Goal: Task Accomplishment & Management: Use online tool/utility

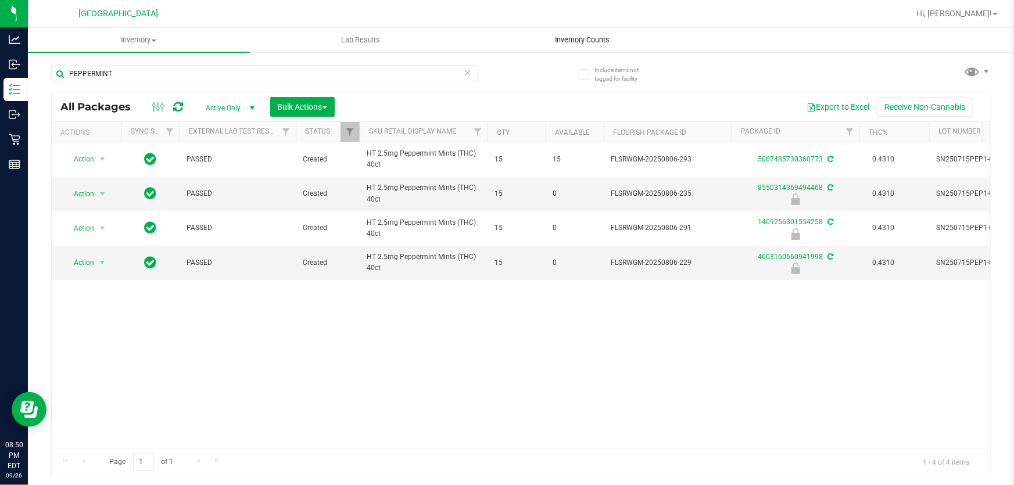
click at [572, 39] on span "Inventory Counts" at bounding box center [583, 40] width 86 height 10
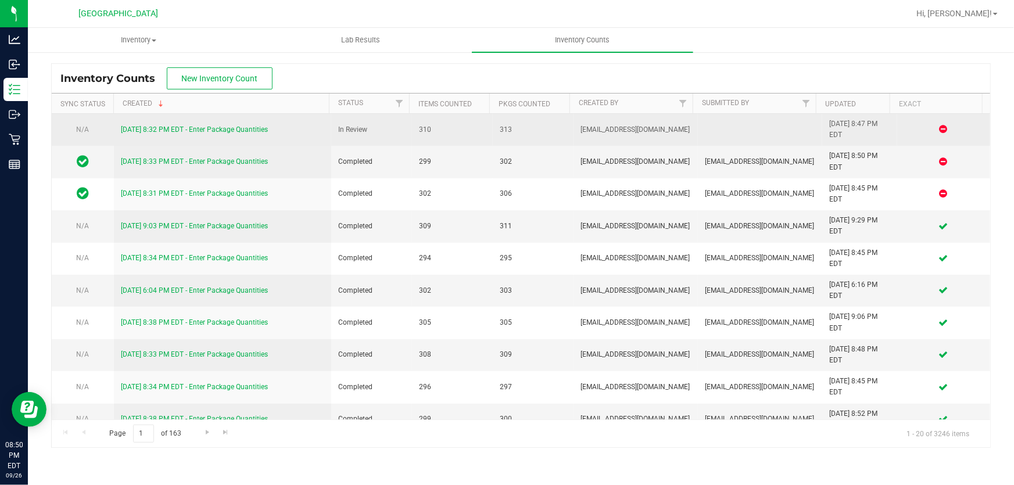
click at [180, 130] on link "[DATE] 8:32 PM EDT - Enter Package Quantities" at bounding box center [194, 130] width 147 height 8
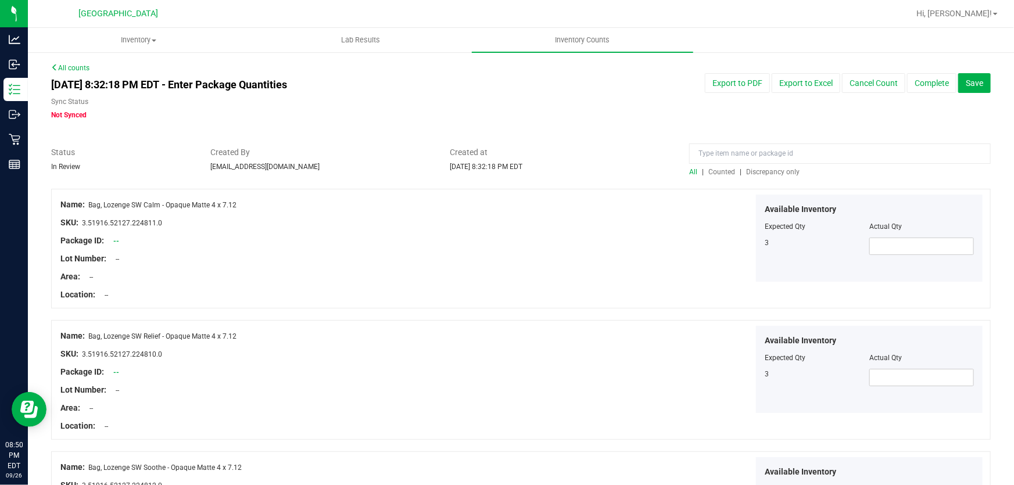
click at [776, 170] on span "Discrepancy only" at bounding box center [772, 172] width 53 height 8
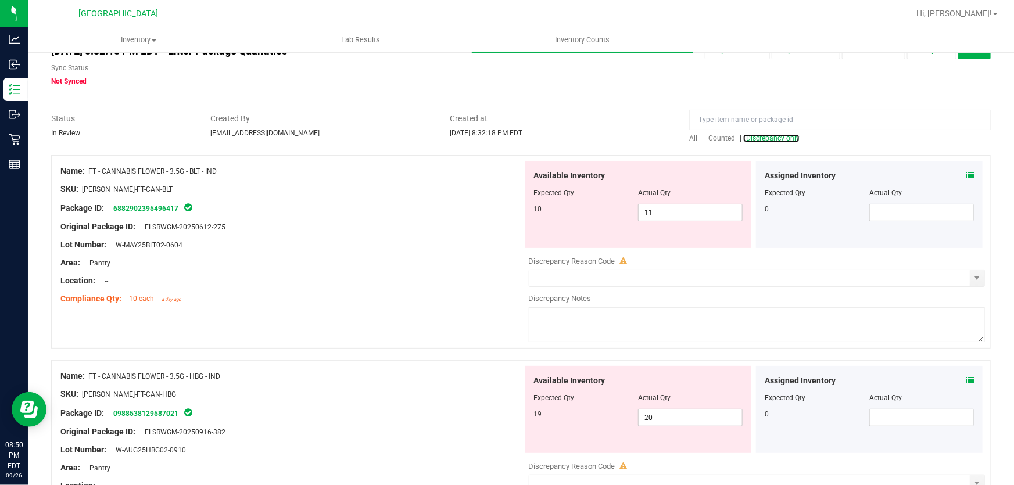
scroll to position [52, 0]
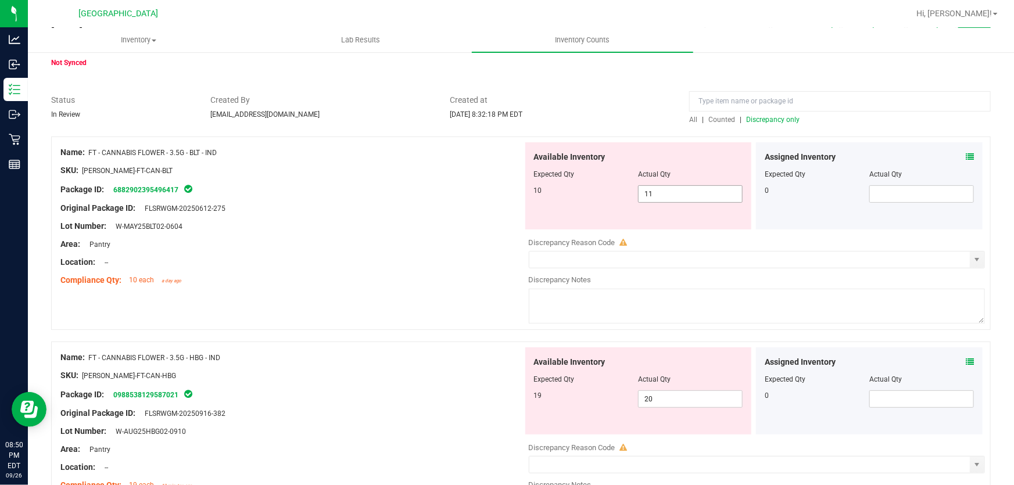
click at [674, 195] on span "11 11" at bounding box center [690, 193] width 105 height 17
type input "1"
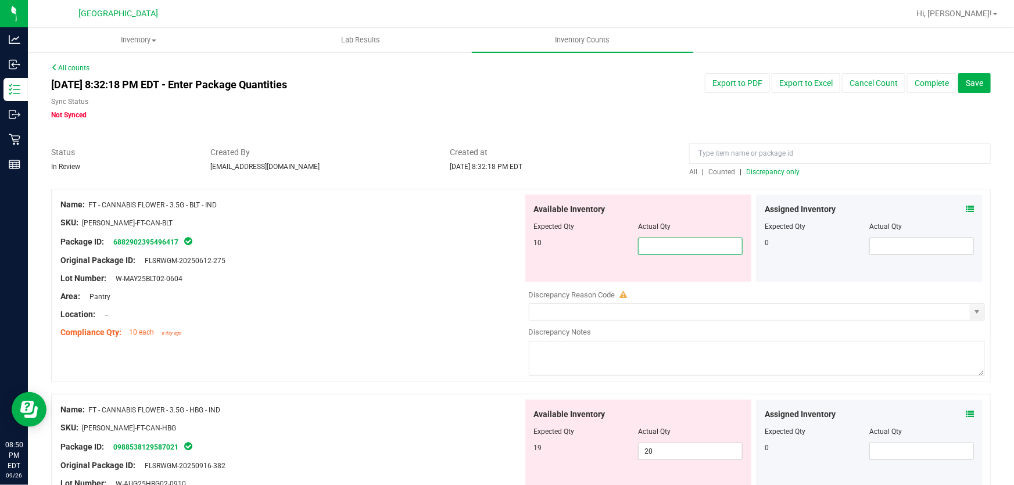
scroll to position [0, 0]
type input "10"
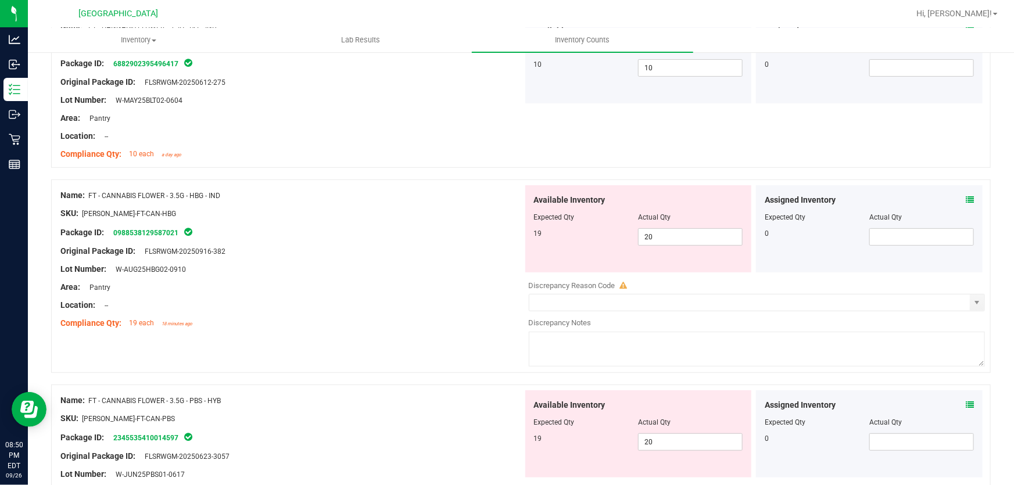
scroll to position [105, 0]
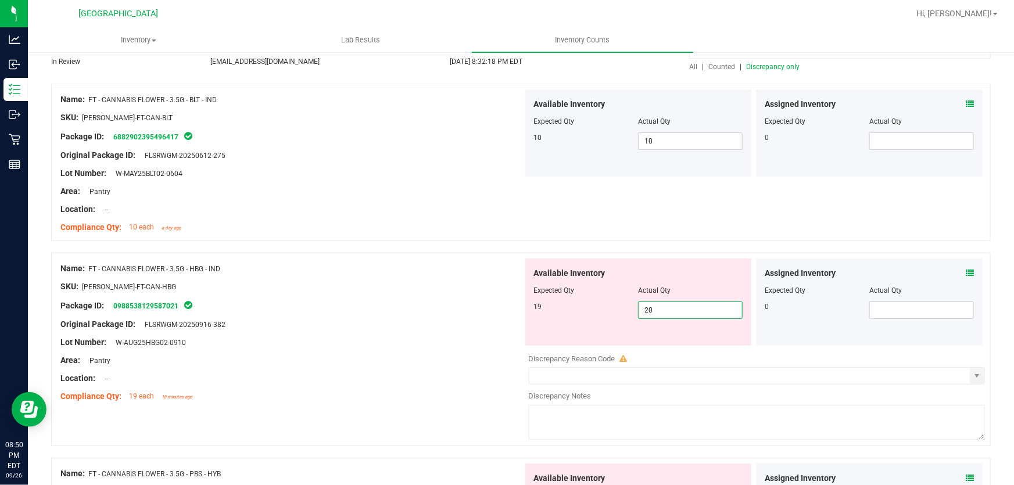
click at [647, 311] on span "20 20" at bounding box center [690, 310] width 105 height 17
type input "2"
type input "19"
click at [368, 383] on div "Location: --" at bounding box center [291, 378] width 463 height 12
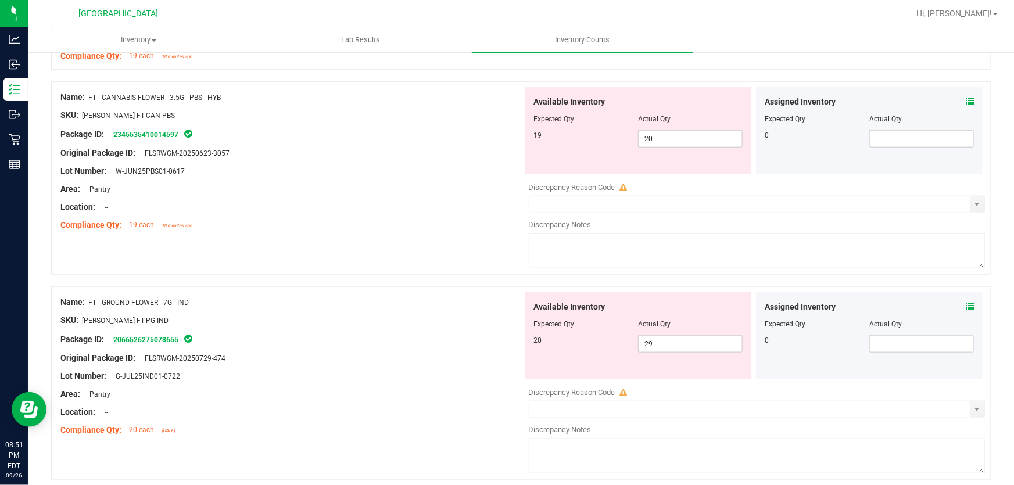
scroll to position [528, 0]
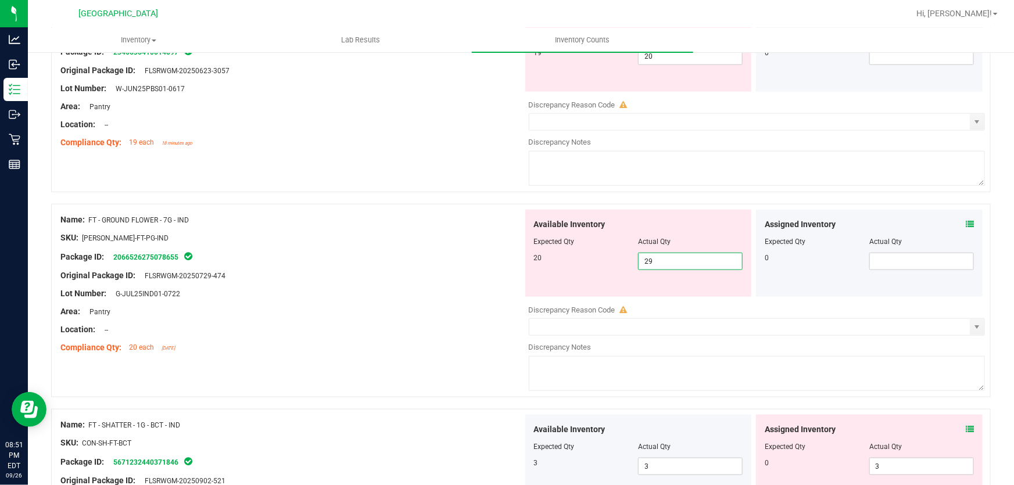
click at [649, 260] on span "29 29" at bounding box center [690, 261] width 105 height 17
type input "2"
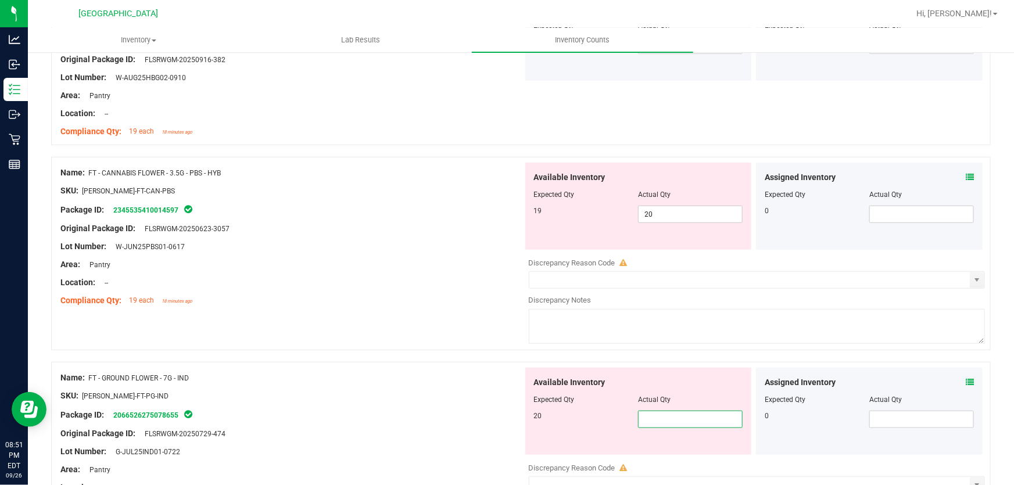
scroll to position [370, 0]
click at [653, 216] on span "20 20" at bounding box center [690, 214] width 105 height 17
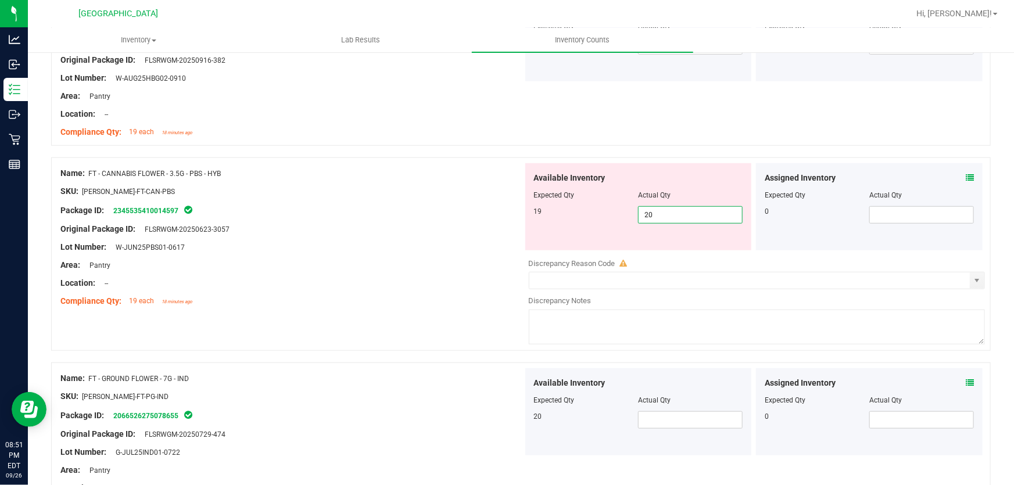
type input "2"
type input "19"
click at [381, 392] on div "Name: FT - GROUND FLOWER - 7G - IND SKU: [PERSON_NAME]-FT-PG-IND Package ID: 20…" at bounding box center [291, 442] width 463 height 148
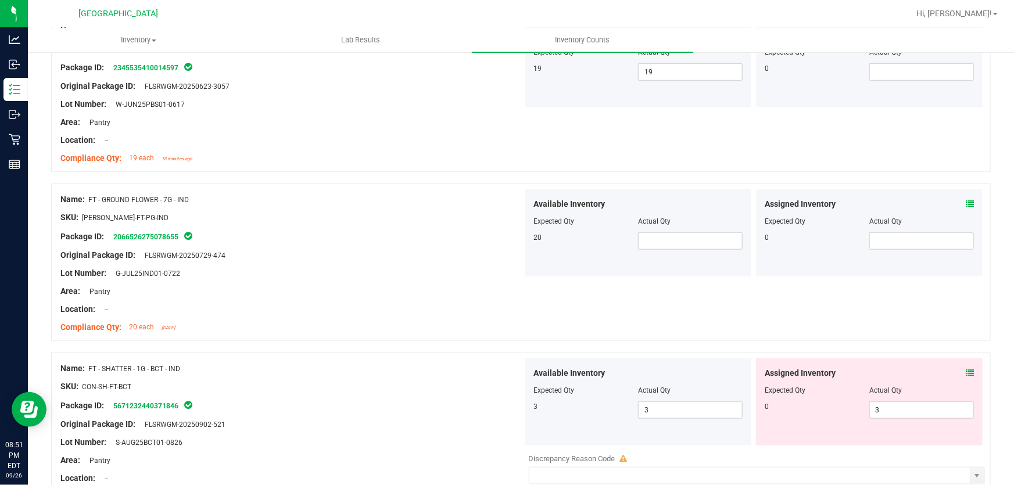
scroll to position [528, 0]
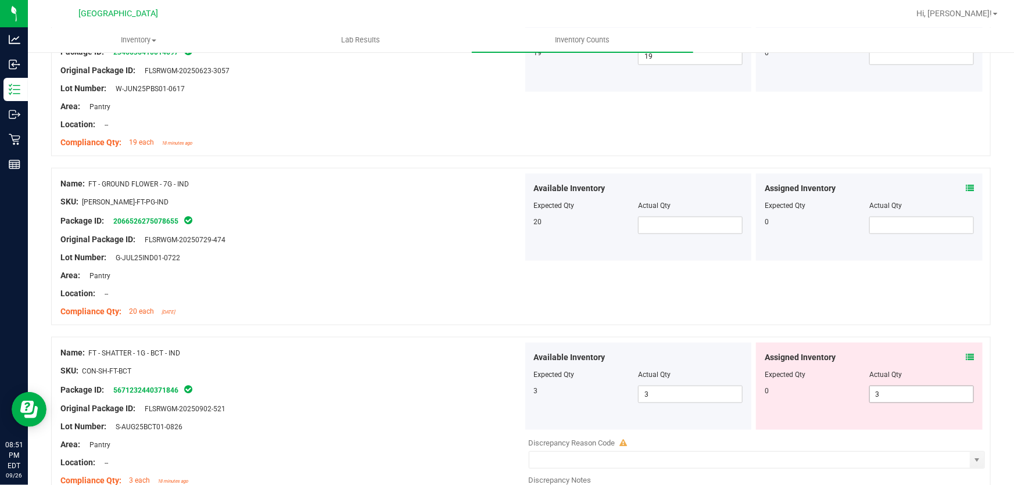
click at [876, 392] on span "3 3" at bounding box center [921, 394] width 105 height 17
type input "0"
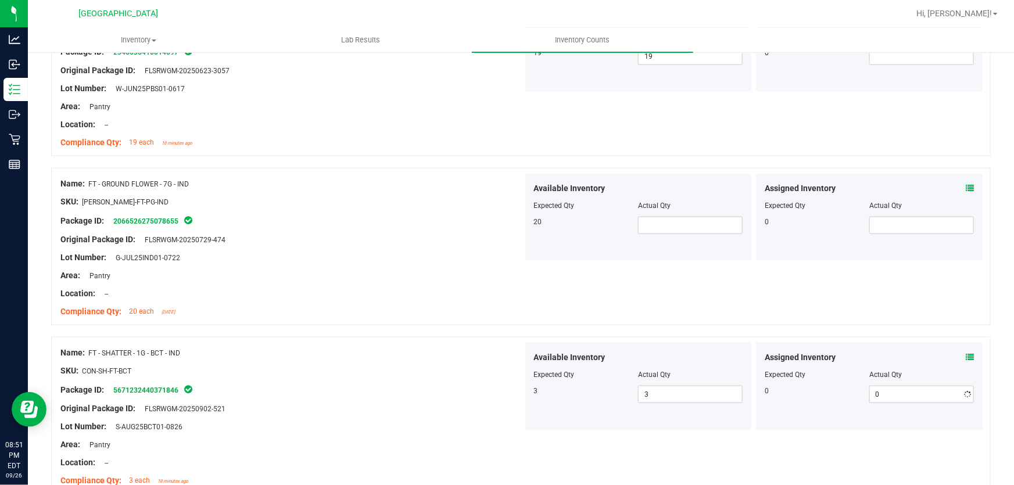
click at [546, 284] on div "Name: FT - GROUND FLOWER - 7G - IND SKU: [PERSON_NAME]-FT-PG-IND Package ID: 20…" at bounding box center [521, 246] width 940 height 157
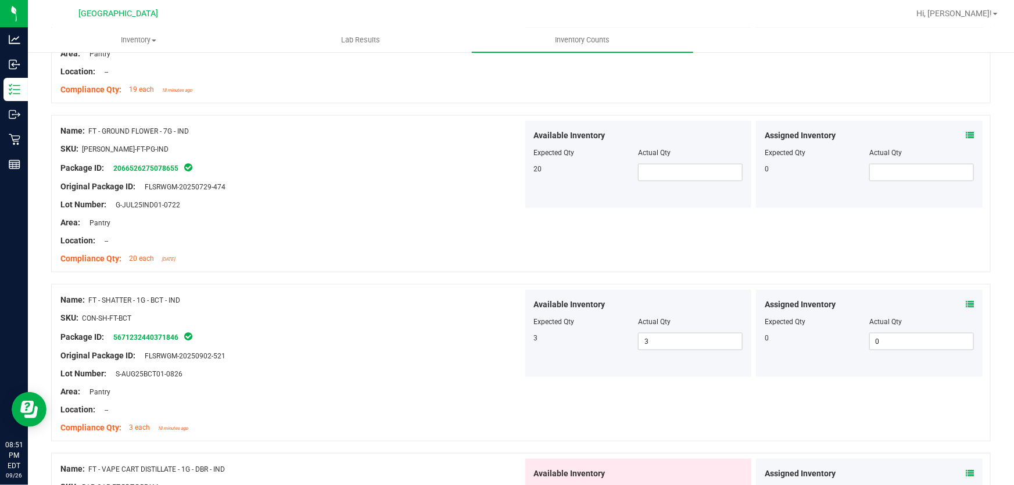
scroll to position [581, 0]
click at [652, 173] on span at bounding box center [690, 172] width 105 height 17
type input "20"
click at [320, 384] on div at bounding box center [291, 383] width 463 height 6
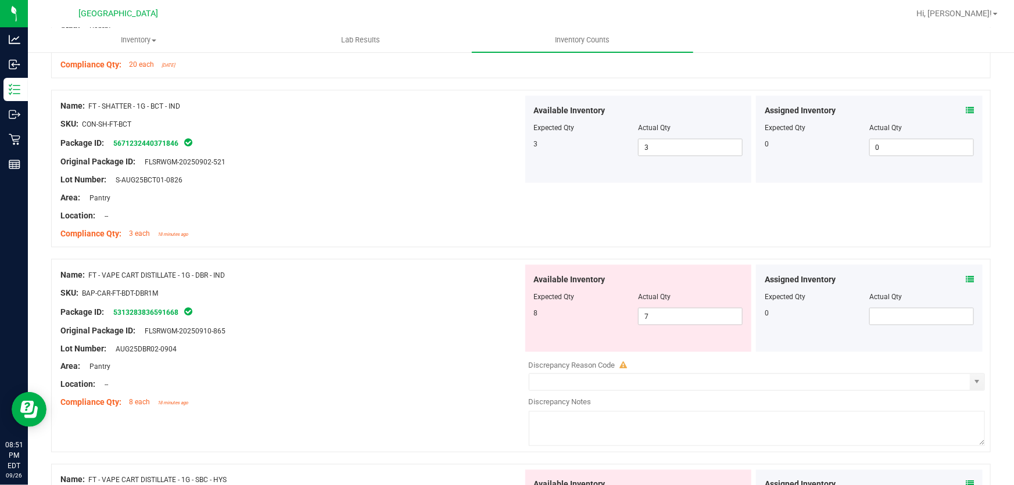
scroll to position [898, 0]
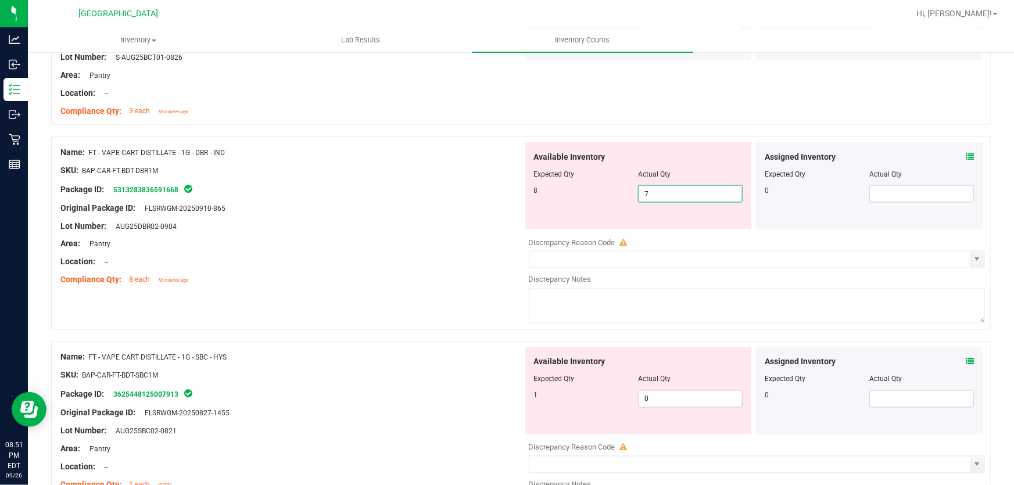
click at [652, 195] on span "7 7" at bounding box center [690, 193] width 105 height 17
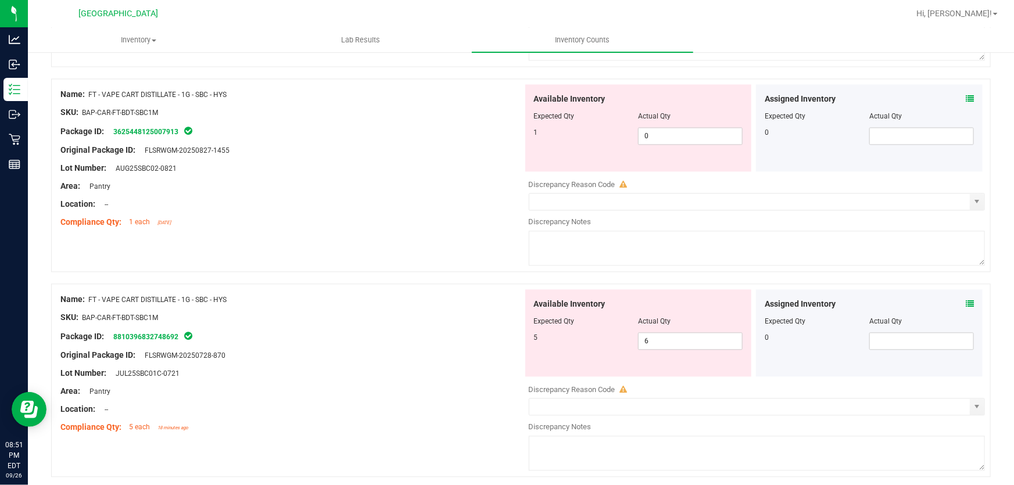
scroll to position [1162, 0]
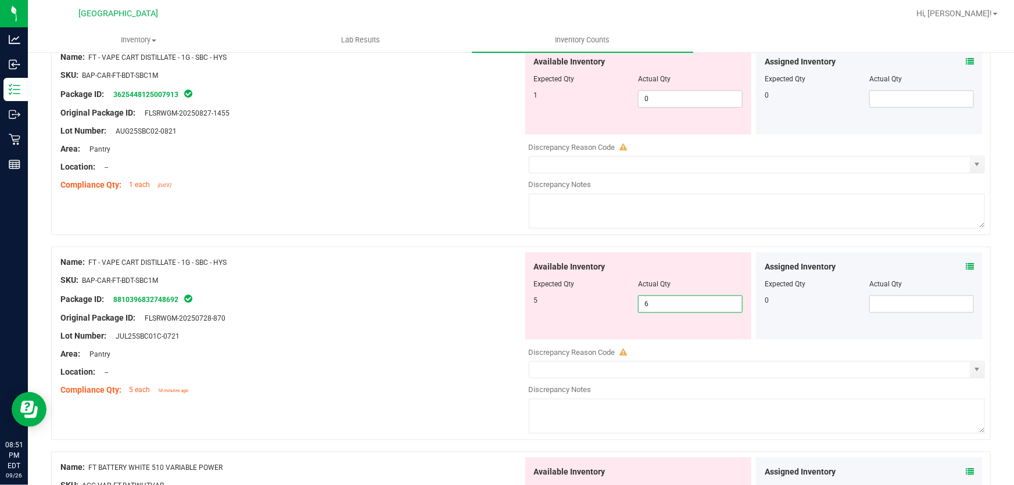
click at [655, 337] on div "Available Inventory Expected Qty Actual Qty 5 6 6" at bounding box center [638, 295] width 227 height 87
type input "5"
click at [677, 102] on span "0 0" at bounding box center [690, 98] width 105 height 17
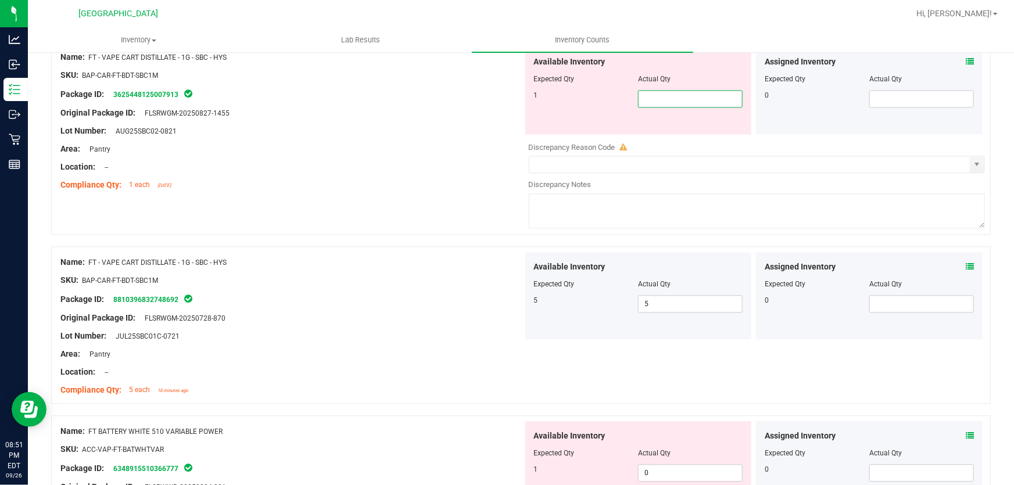
type input "1"
click at [473, 174] on div at bounding box center [291, 176] width 463 height 6
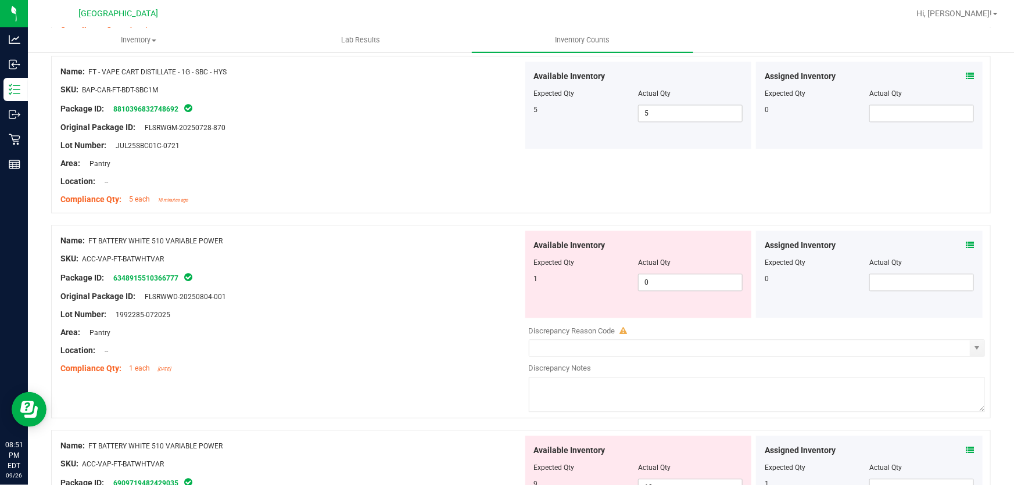
scroll to position [1320, 0]
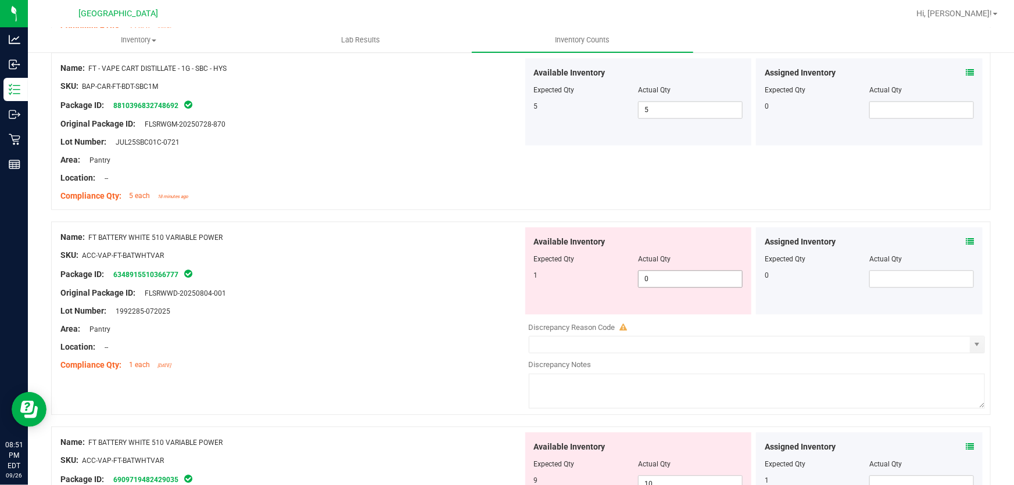
click at [647, 273] on span "0 0" at bounding box center [690, 278] width 105 height 17
type input "1"
click at [336, 328] on div "Area: Pantry" at bounding box center [291, 329] width 463 height 12
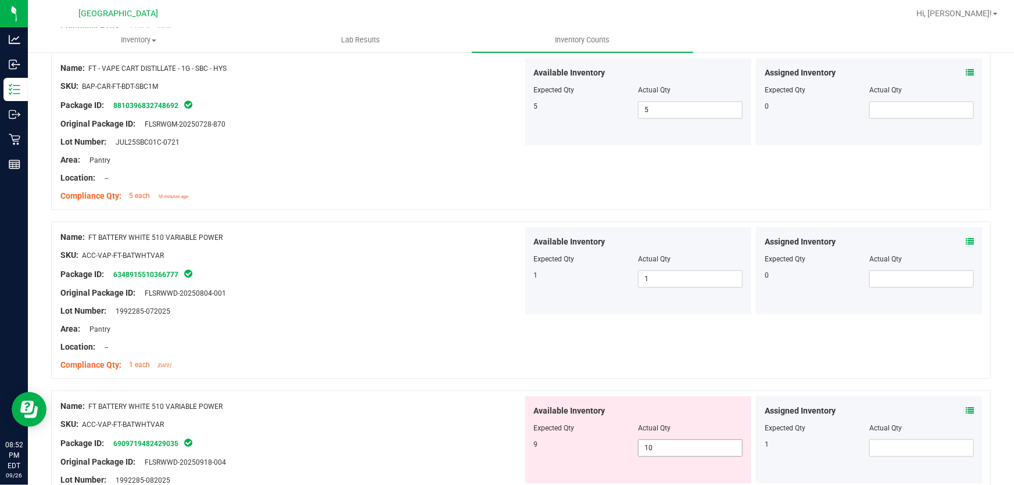
click at [665, 449] on span "10 10" at bounding box center [690, 447] width 105 height 17
type input "1"
type input "9"
click at [429, 290] on div "Original Package ID: FLSRWWD-20250804-001" at bounding box center [291, 293] width 463 height 12
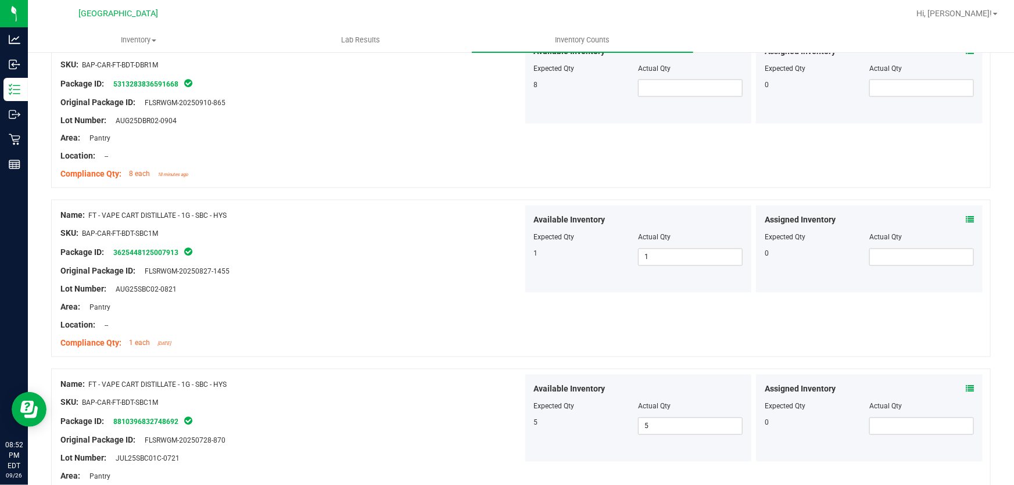
scroll to position [898, 0]
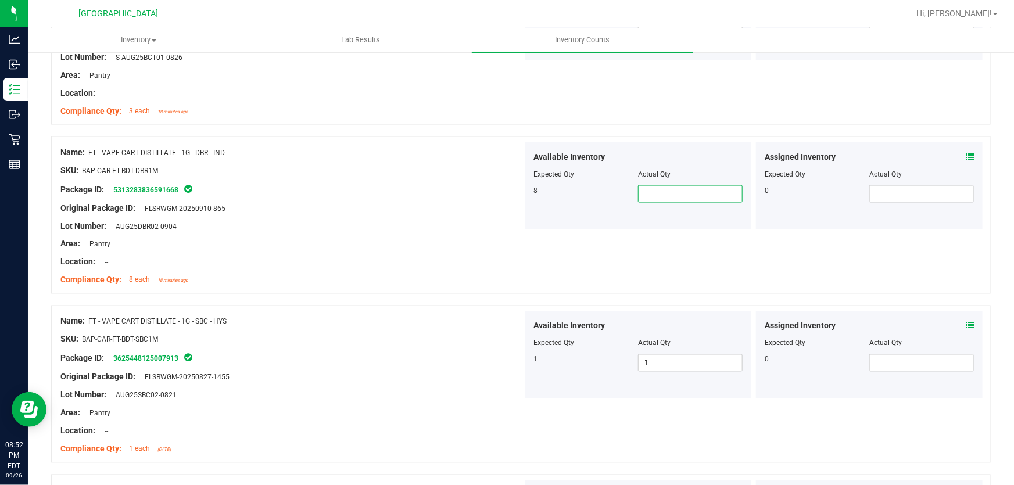
click at [662, 198] on span at bounding box center [690, 193] width 105 height 17
type input "8"
click at [333, 246] on div "Area: Pantry" at bounding box center [291, 244] width 463 height 12
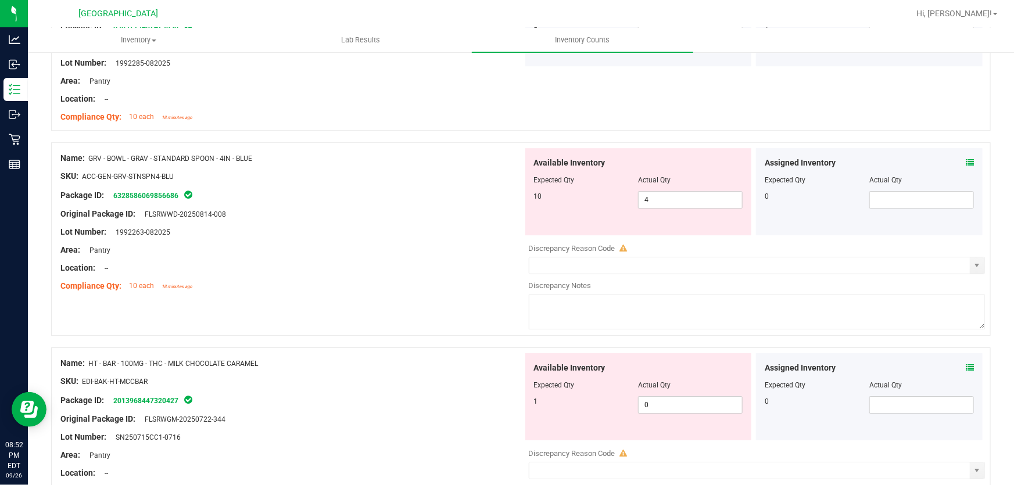
scroll to position [1743, 0]
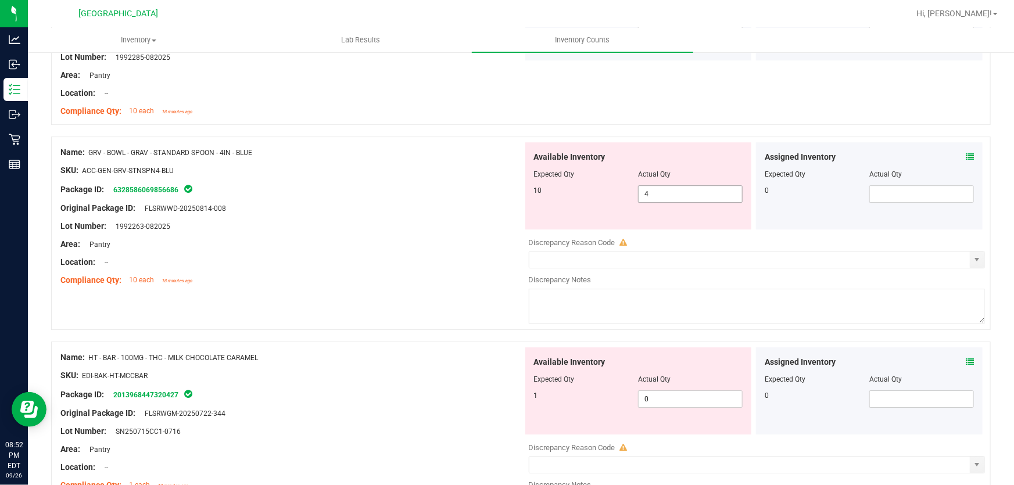
click at [667, 192] on span "4 4" at bounding box center [690, 193] width 105 height 17
type input "10"
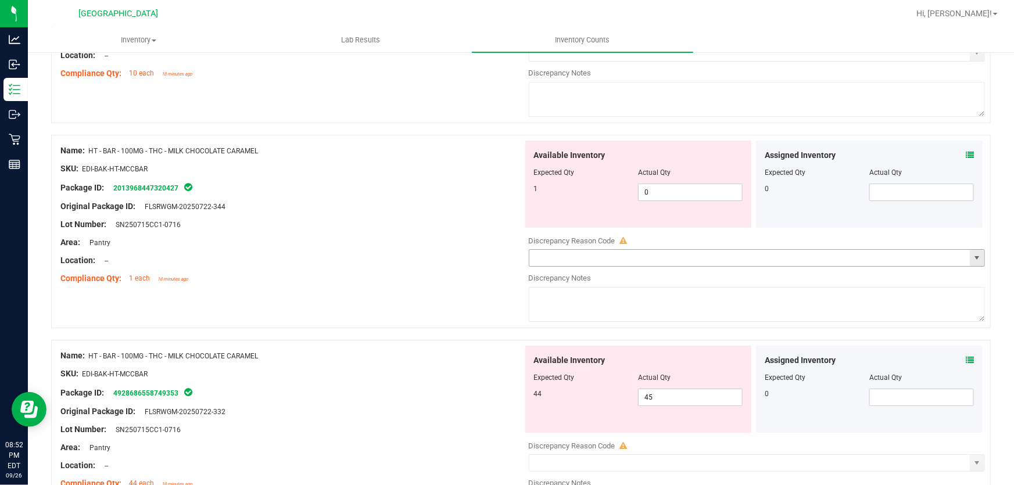
scroll to position [1954, 0]
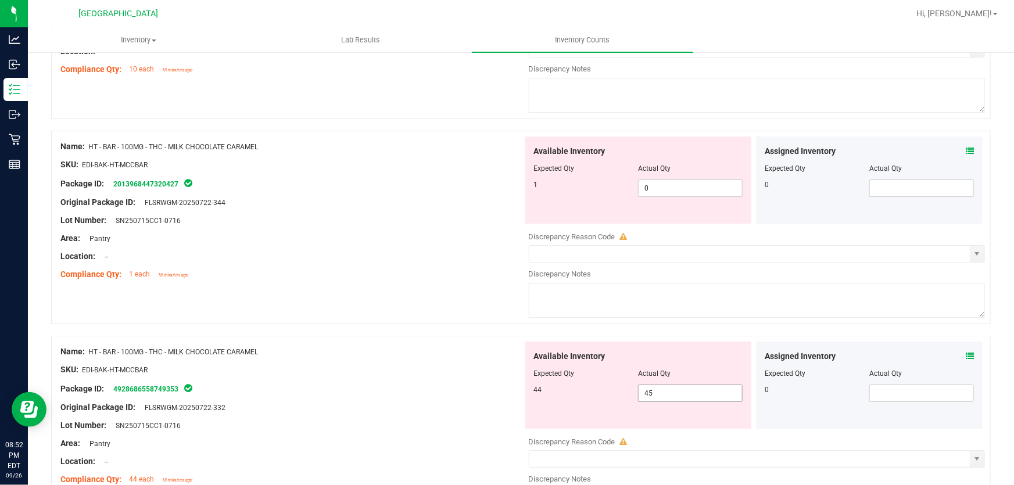
type input "10"
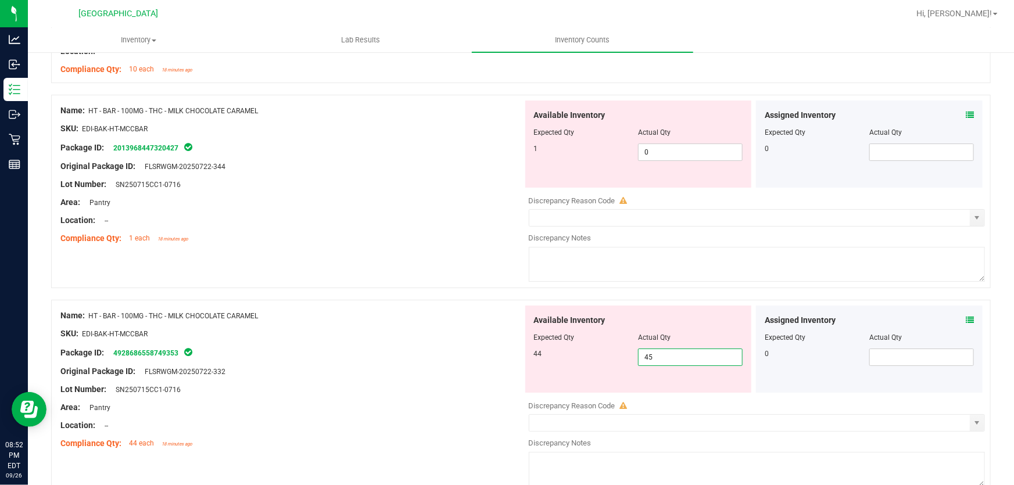
click at [653, 384] on div "Available Inventory Expected Qty Actual Qty 44 45 45" at bounding box center [638, 349] width 227 height 87
type input "4"
type input "44"
click at [655, 145] on span "0 0" at bounding box center [690, 152] width 105 height 17
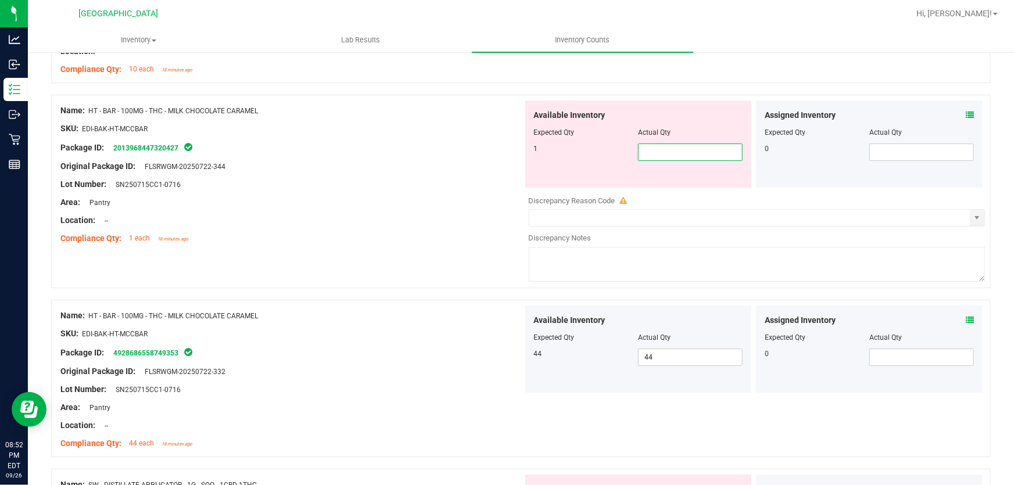
type input "1"
click at [499, 198] on div "Area: Pantry" at bounding box center [291, 202] width 463 height 12
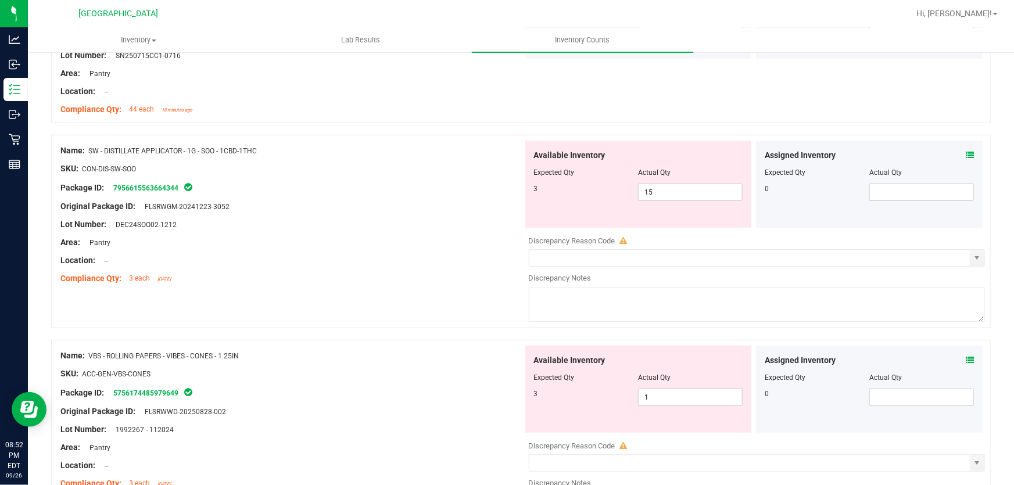
scroll to position [2271, 0]
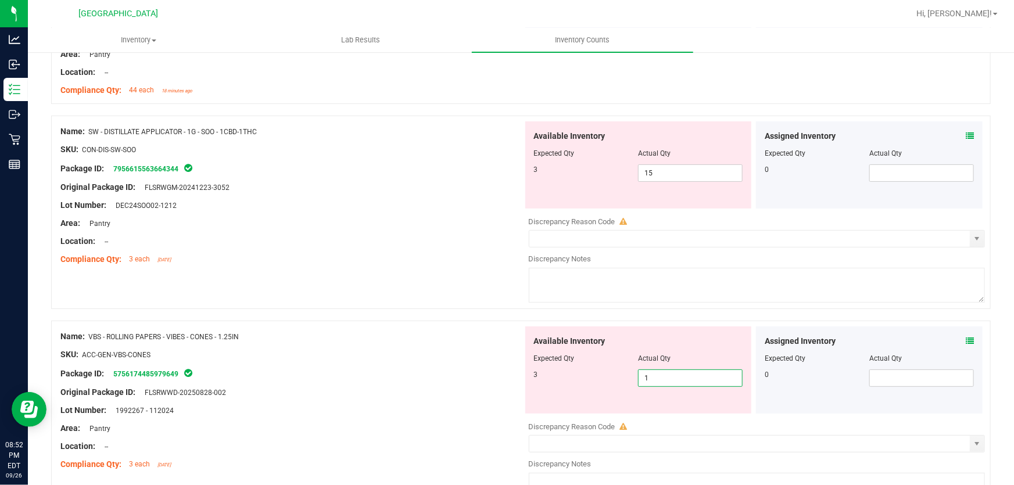
click at [655, 370] on span "1 1" at bounding box center [690, 378] width 105 height 17
type input "3"
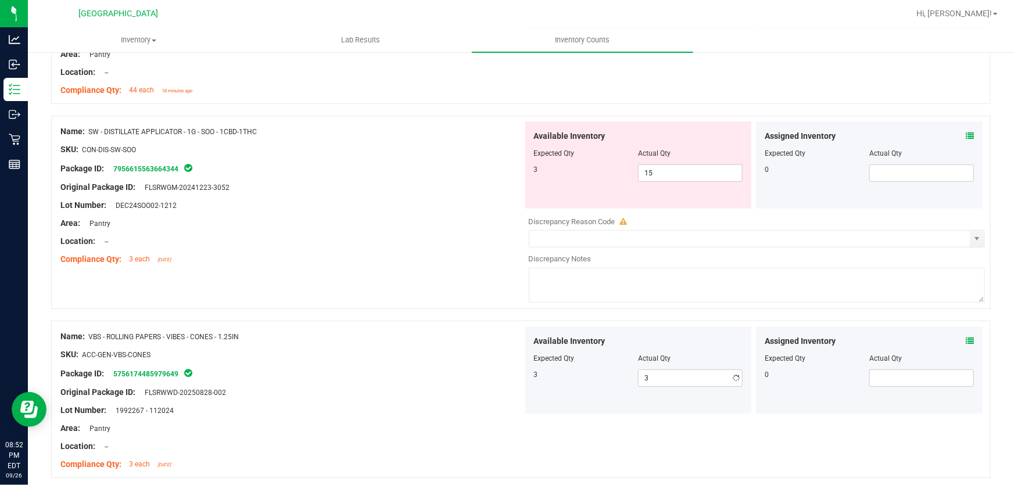
click at [433, 254] on div "Compliance Qty: 3 each [DATE]" at bounding box center [291, 259] width 463 height 12
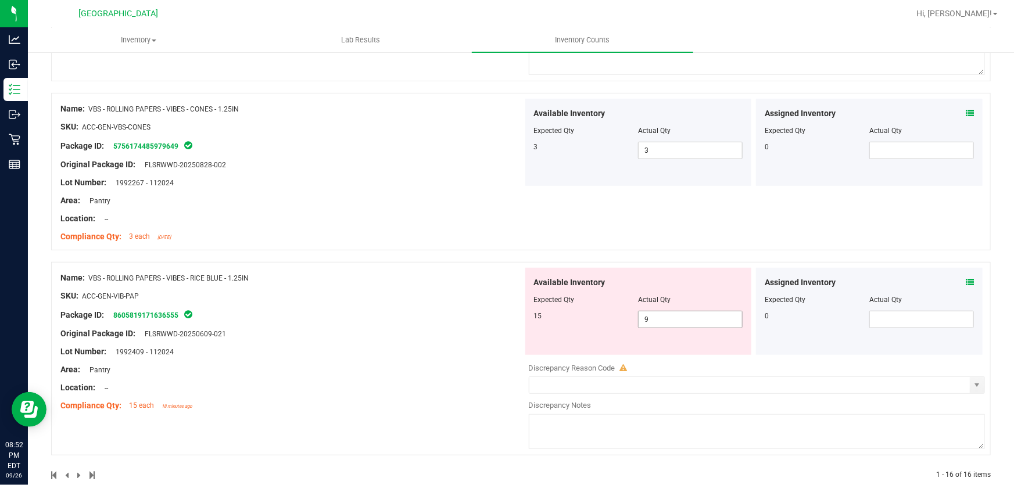
scroll to position [2518, 0]
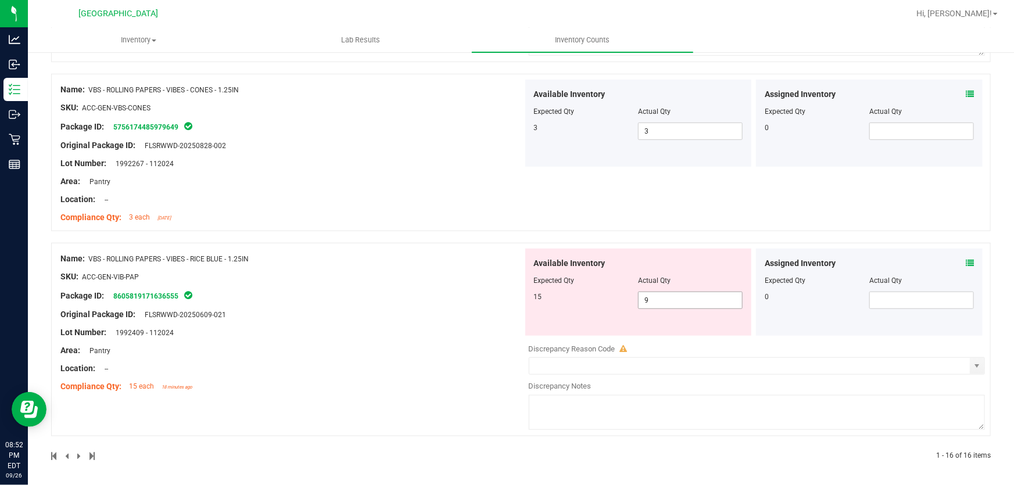
click at [650, 300] on span "9 9" at bounding box center [690, 300] width 105 height 17
type input "15"
click at [334, 134] on div "Name: VBS - ROLLING PAPERS - VIBES - CONES - 1.25IN SKU: ACC-GEN-VBS-CONES Pack…" at bounding box center [291, 154] width 463 height 148
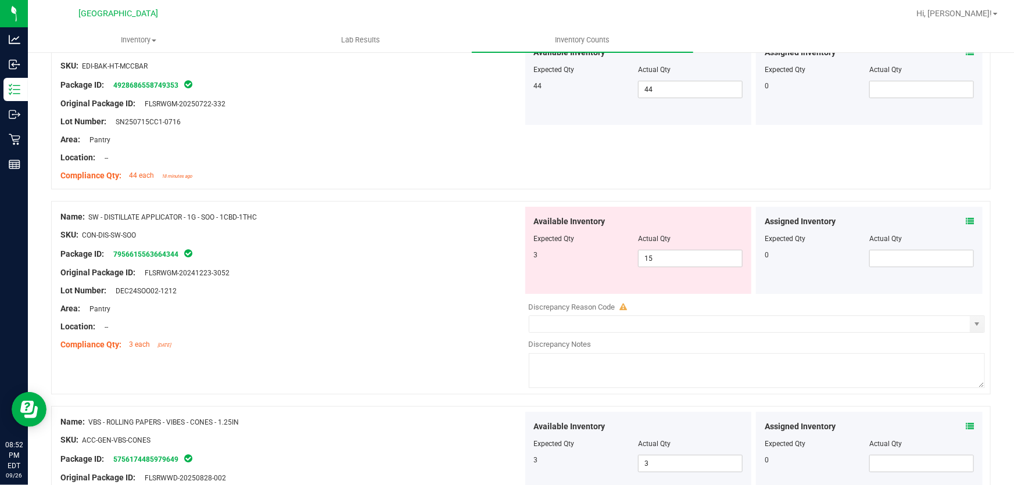
scroll to position [2113, 0]
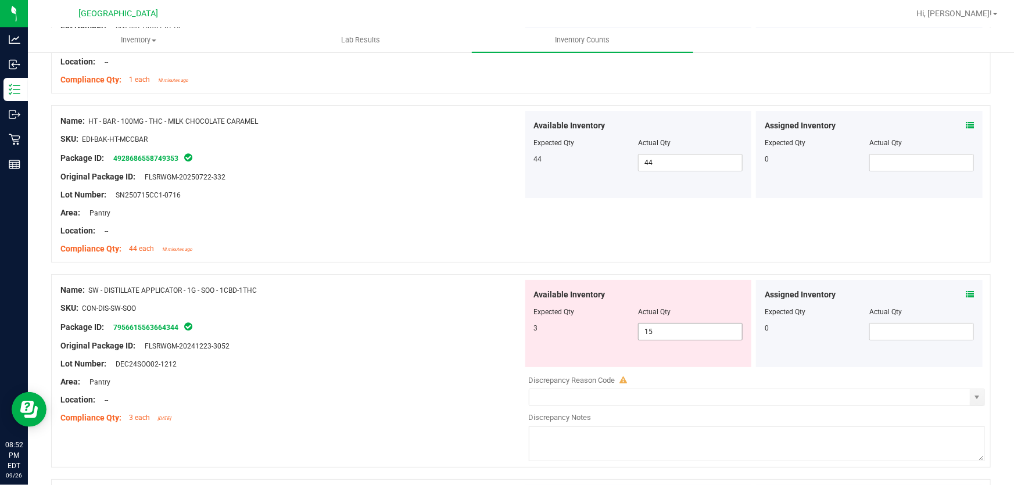
click at [673, 338] on span "15 15" at bounding box center [690, 331] width 105 height 17
type input "1"
type input "3"
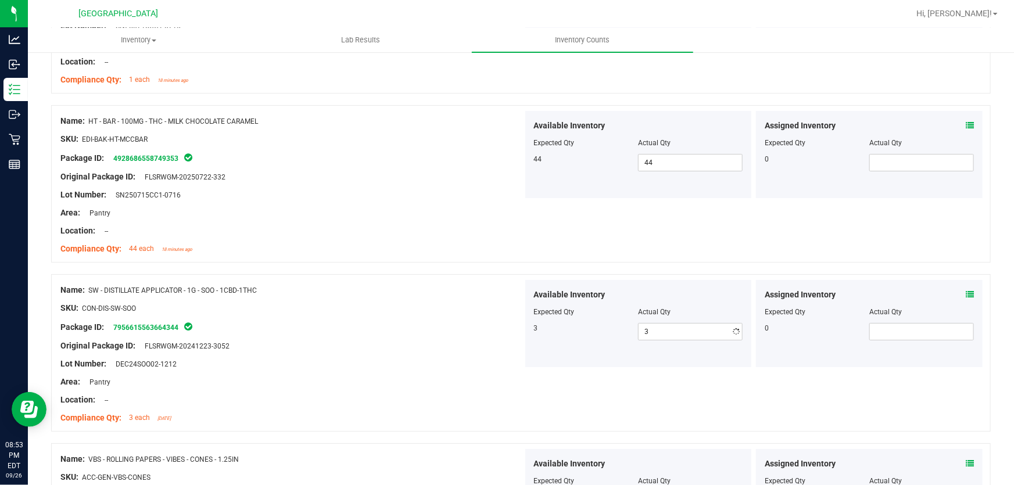
click at [436, 213] on div "Area: Pantry" at bounding box center [291, 213] width 463 height 12
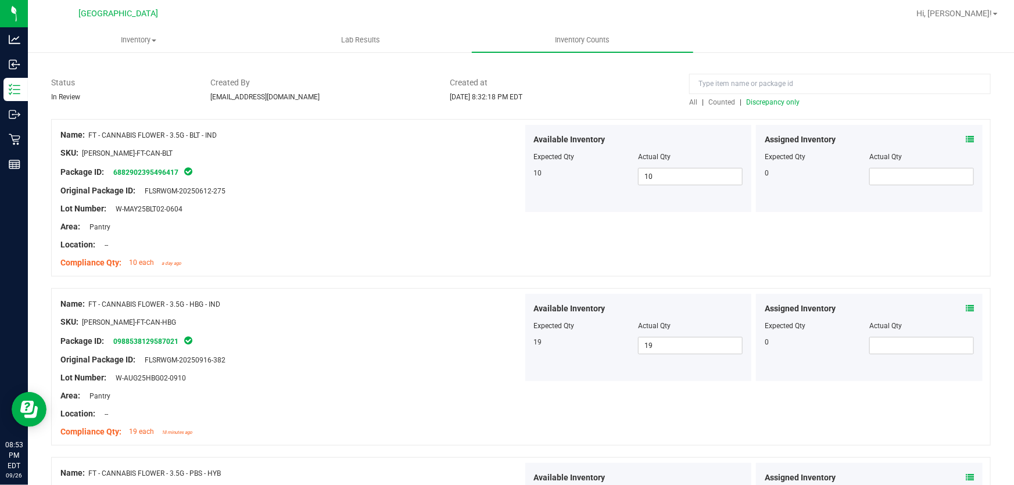
scroll to position [0, 0]
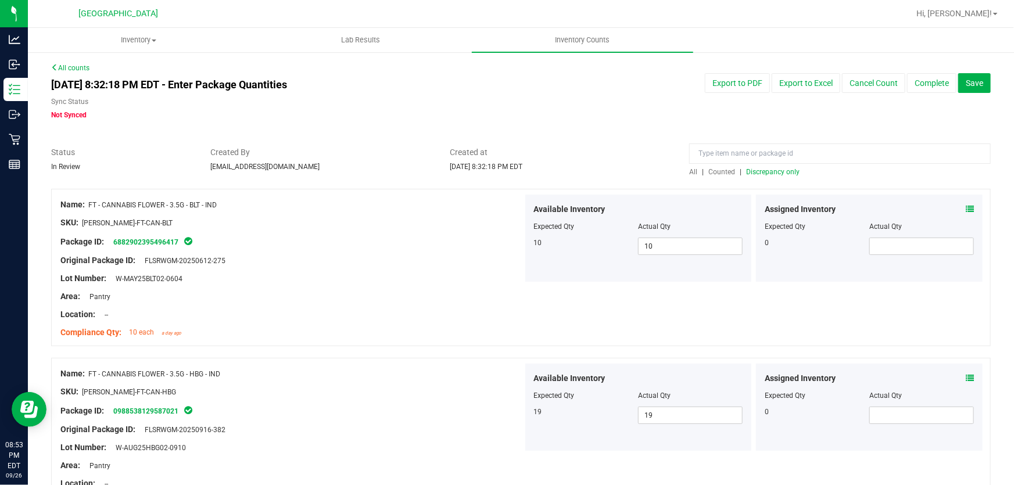
click at [778, 177] on div "All | Counted | Discrepancy only" at bounding box center [840, 172] width 302 height 10
click at [776, 170] on span "Discrepancy only" at bounding box center [772, 172] width 53 height 8
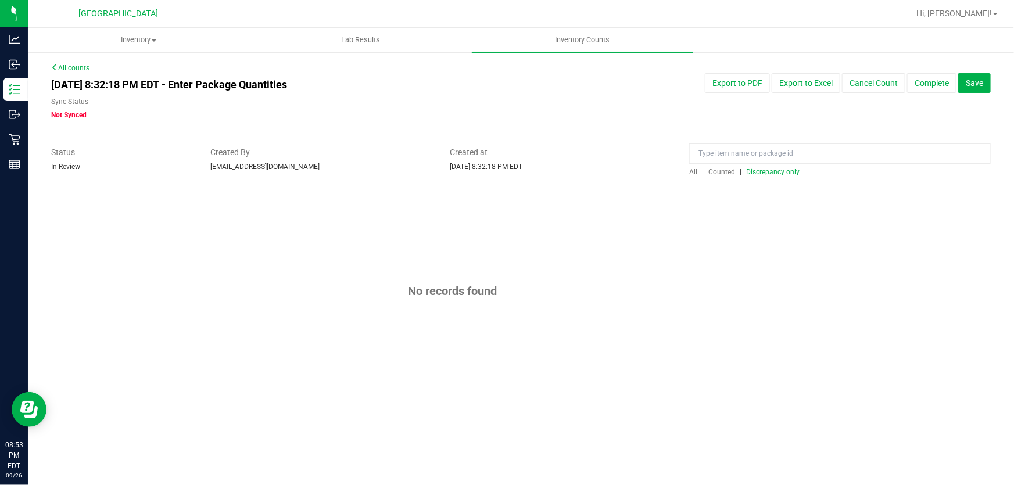
click at [759, 173] on span "Discrepancy only" at bounding box center [772, 172] width 53 height 8
click at [933, 85] on button "Complete" at bounding box center [931, 83] width 49 height 20
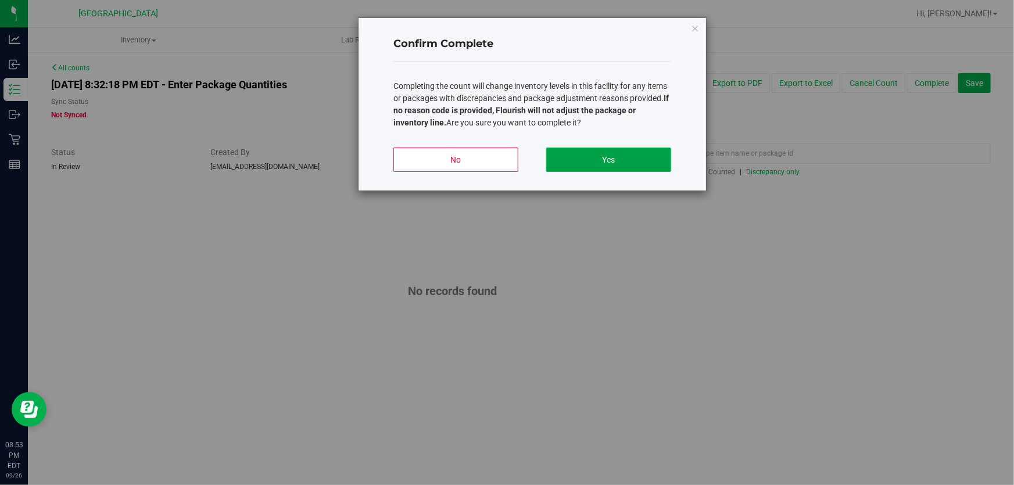
click at [636, 168] on button "Yes" at bounding box center [608, 160] width 125 height 24
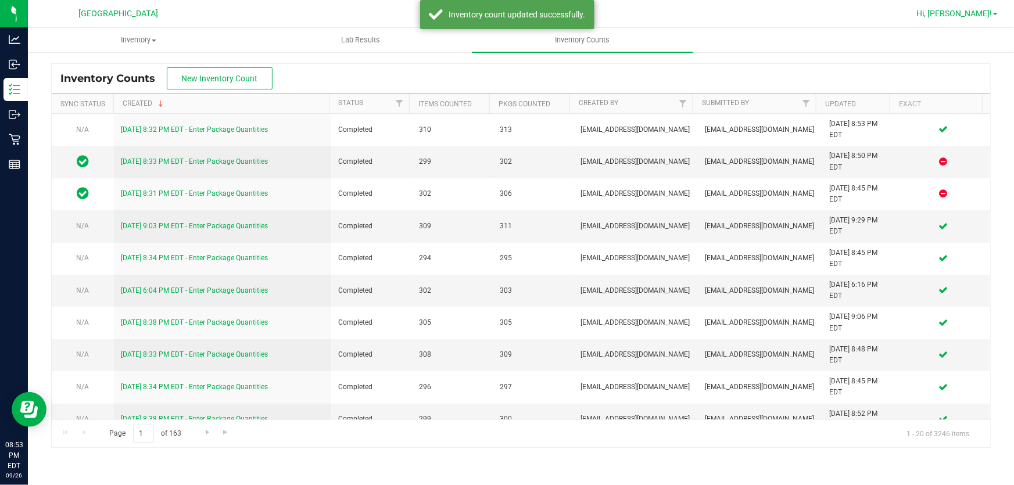
click at [959, 9] on span "Hi, [PERSON_NAME]!" at bounding box center [954, 13] width 76 height 9
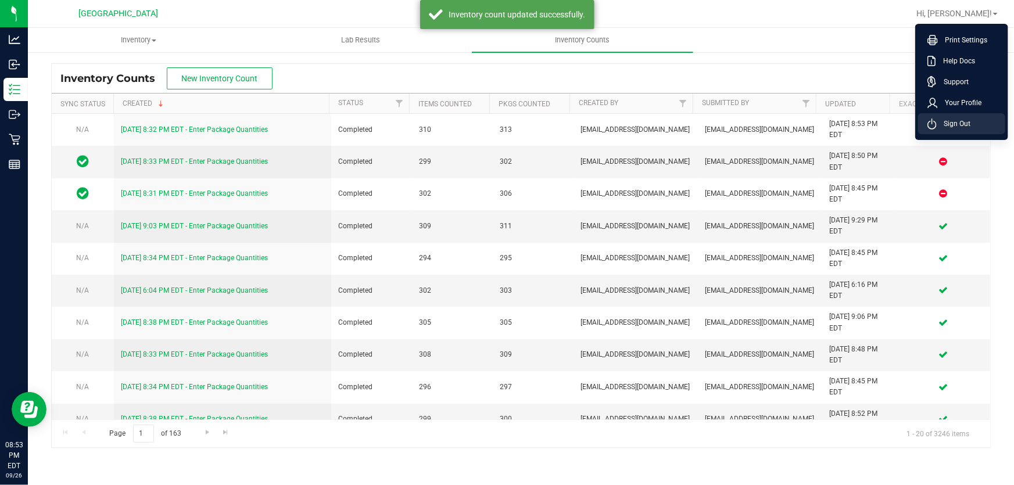
click at [959, 127] on span "Sign Out" at bounding box center [954, 124] width 34 height 12
